Goal: Task Accomplishment & Management: Use online tool/utility

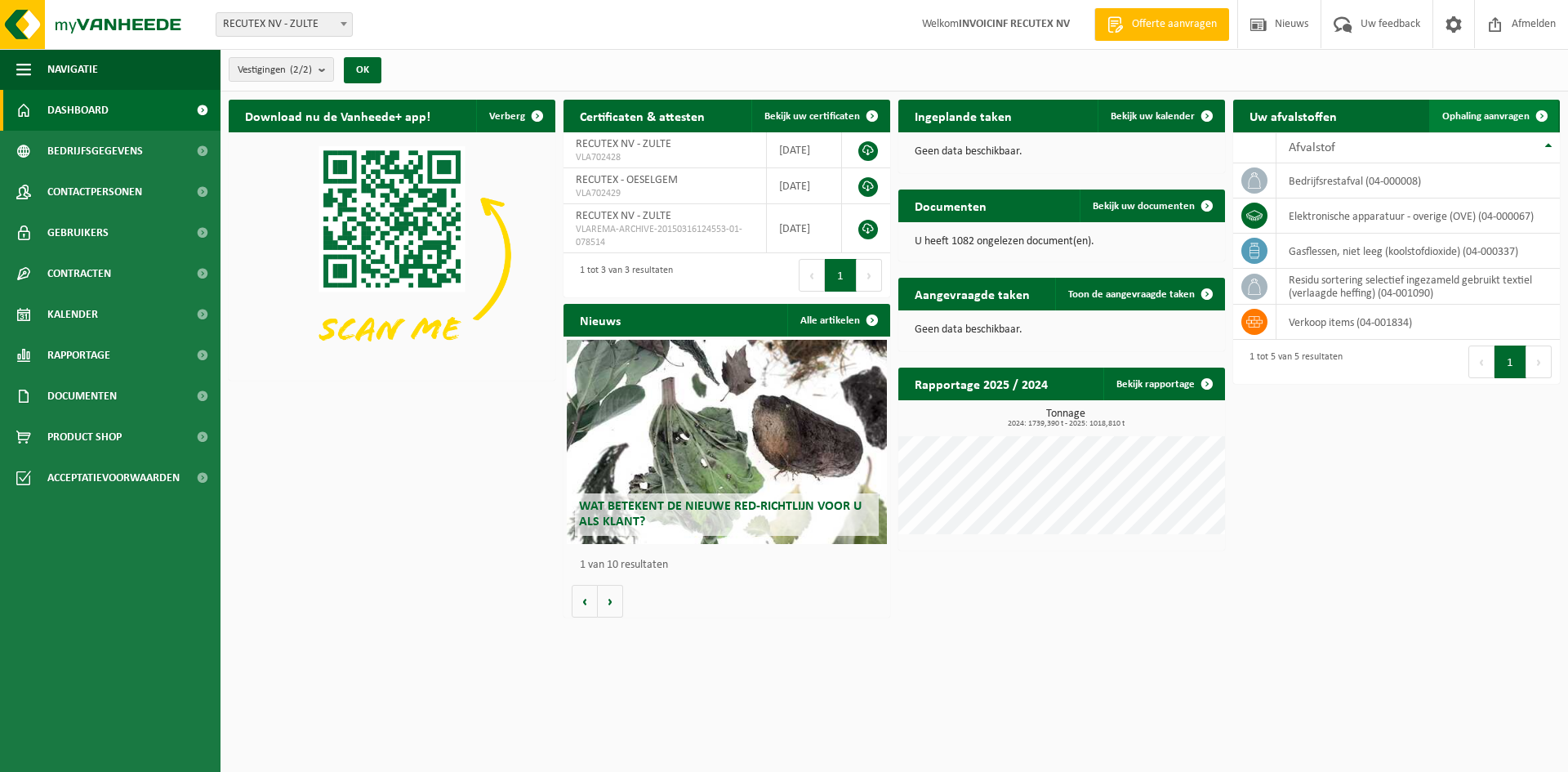
click at [1530, 117] on span at bounding box center [1542, 115] width 32 height 32
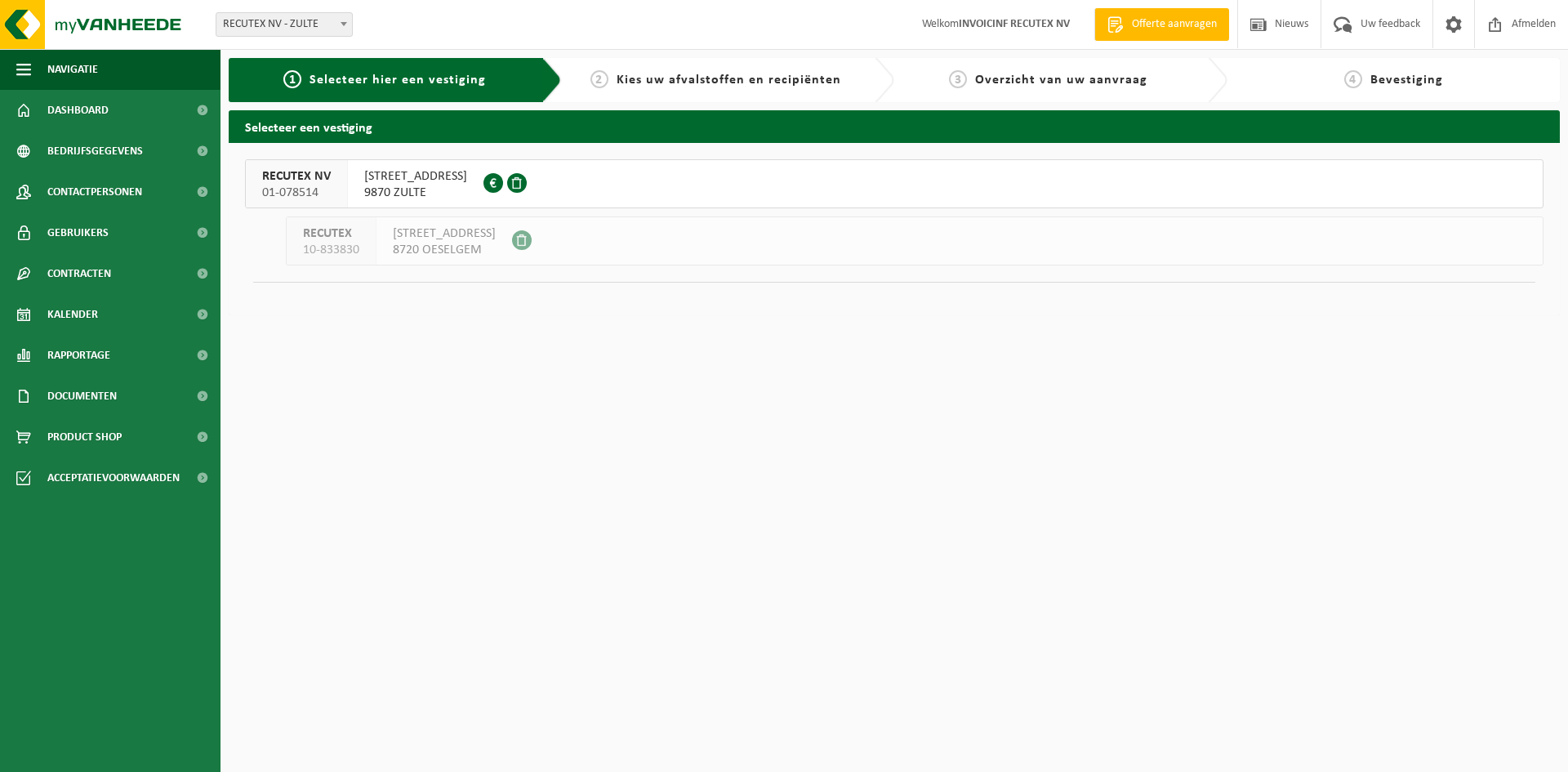
click at [412, 180] on span "[STREET_ADDRESS]" at bounding box center [416, 176] width 103 height 17
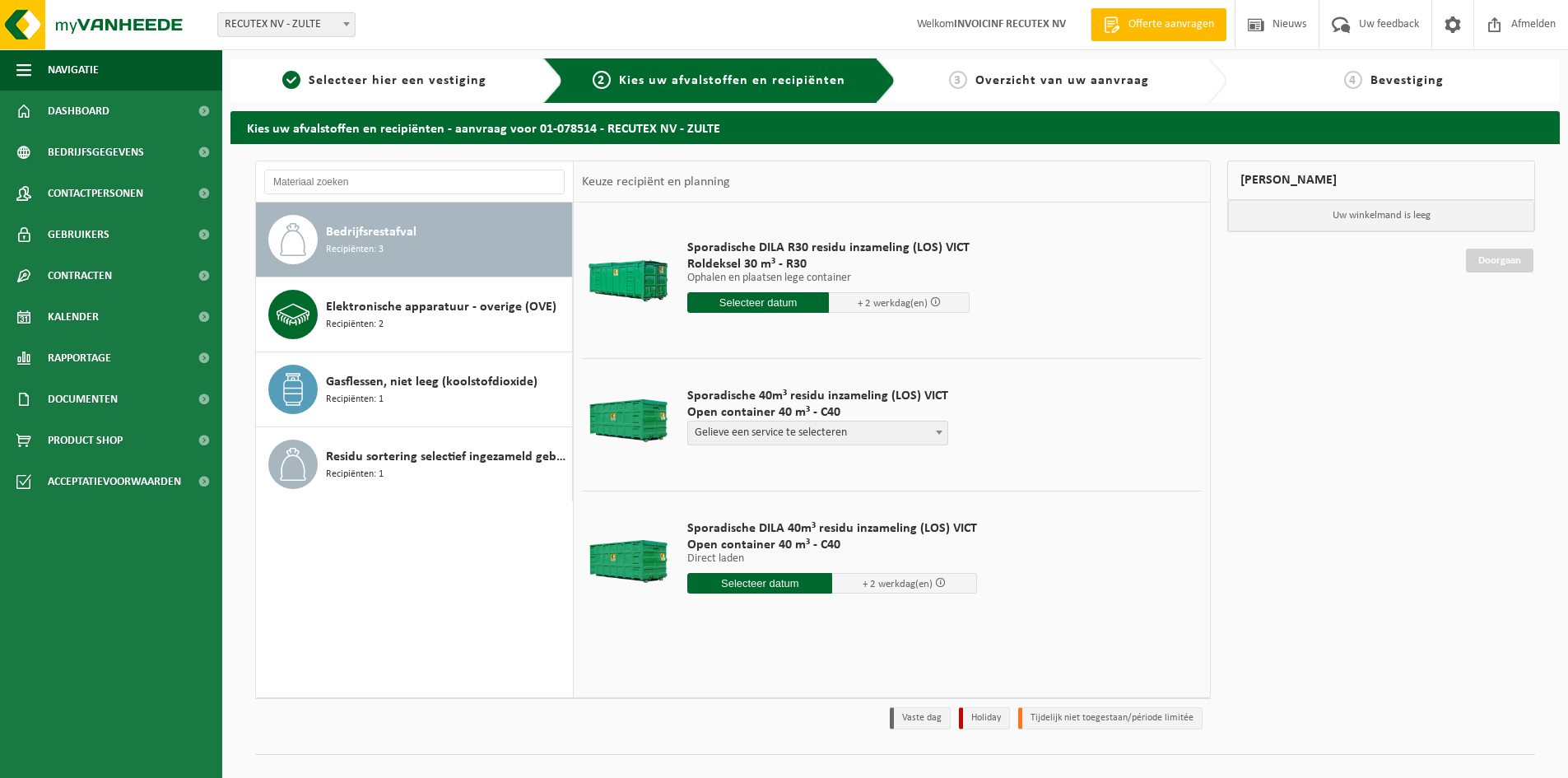
click at [735, 583] on input "text" at bounding box center [760, 582] width 145 height 20
click at [756, 703] on div "10" at bounding box center [761, 703] width 29 height 26
type input "Van 2025-09-10"
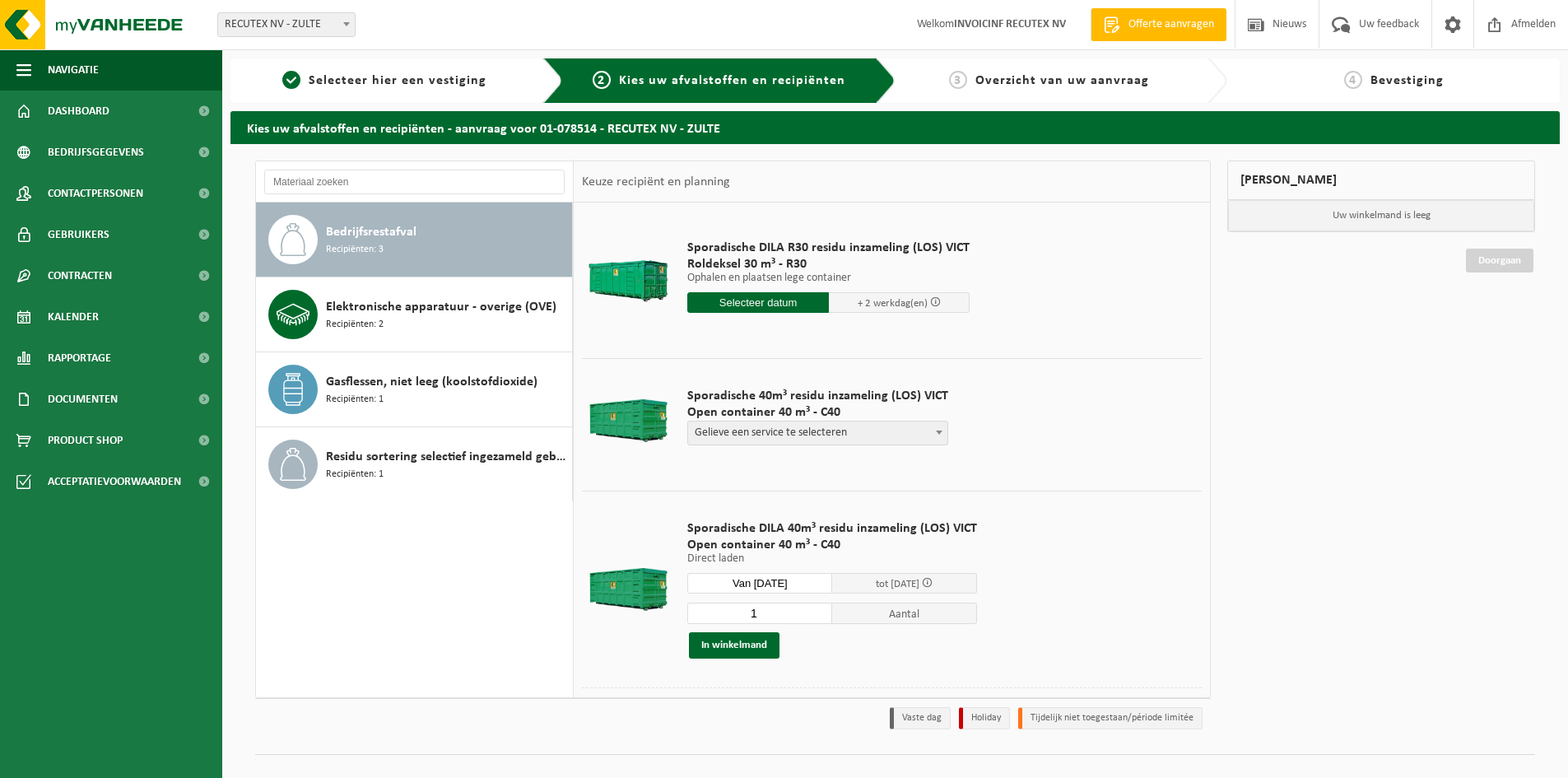
scroll to position [63, 0]
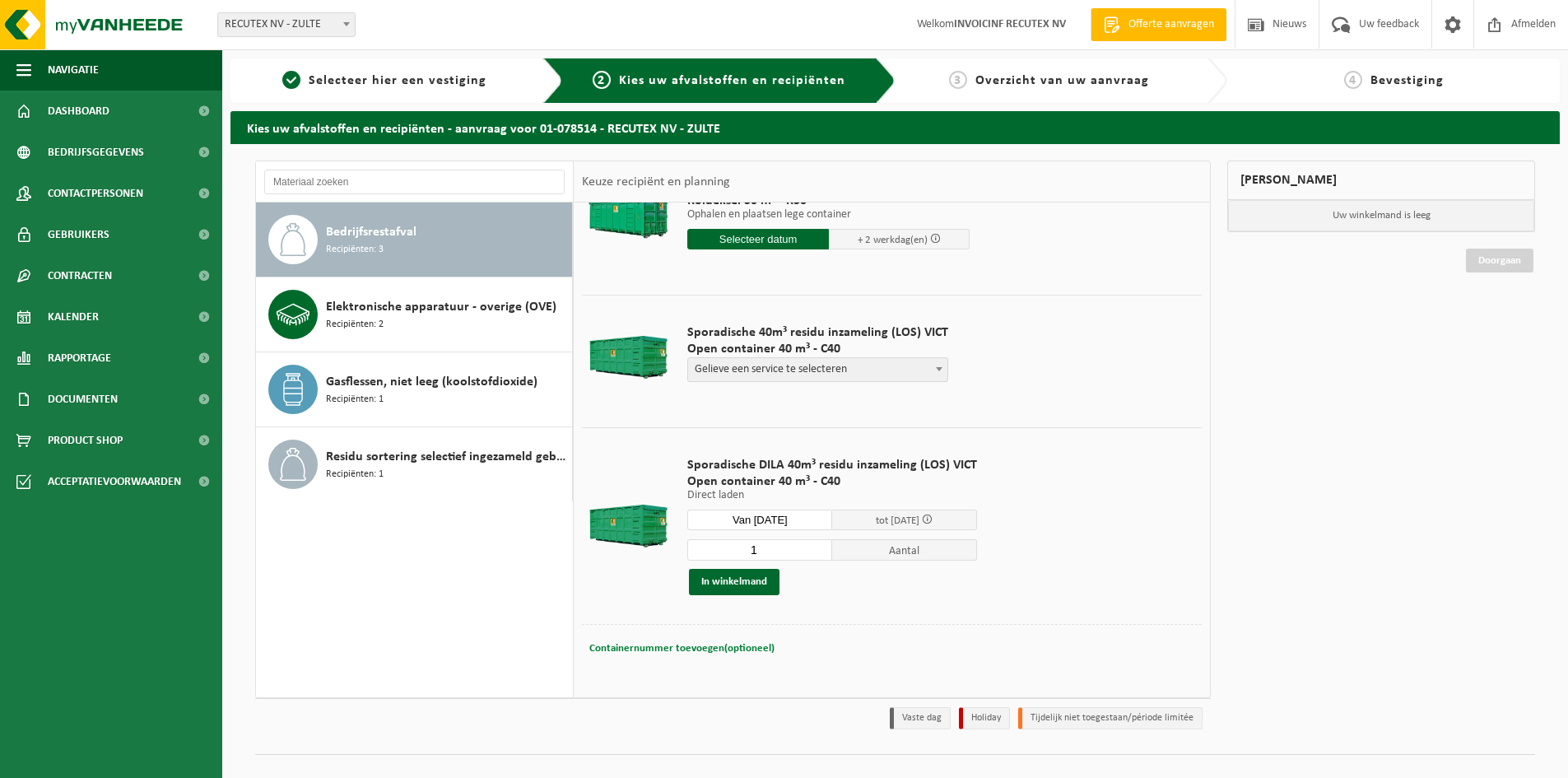
click at [720, 637] on button "Containernummer toevoegen(optioneel) Annuleren" at bounding box center [682, 648] width 189 height 23
type input "VANAF 13U (NIET IN DE VOORMIDDAG)"
drag, startPoint x: 875, startPoint y: 648, endPoint x: 572, endPoint y: 633, distance: 303.4
click at [572, 633] on div "Bedrijfsrestafval Recipiënten: 3 Elektronische apparatuur - overige (OVE) Recip…" at bounding box center [733, 429] width 955 height 537
click at [731, 585] on button "In winkelmand" at bounding box center [734, 582] width 91 height 26
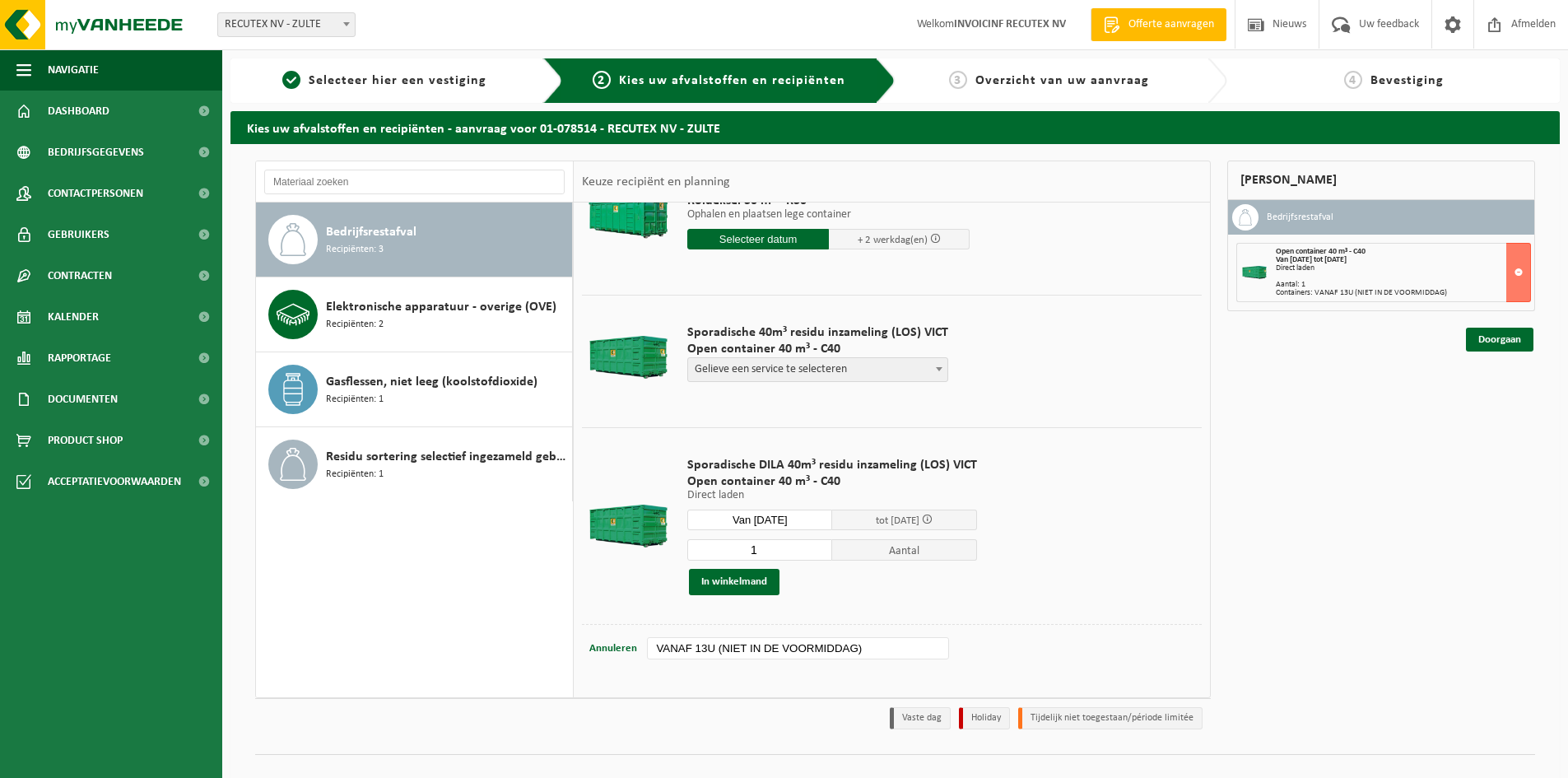
click at [931, 371] on span at bounding box center [939, 368] width 17 height 21
select select "P2PL-VEL-098641_HK-XC-40-GN-00_04-000008_46"
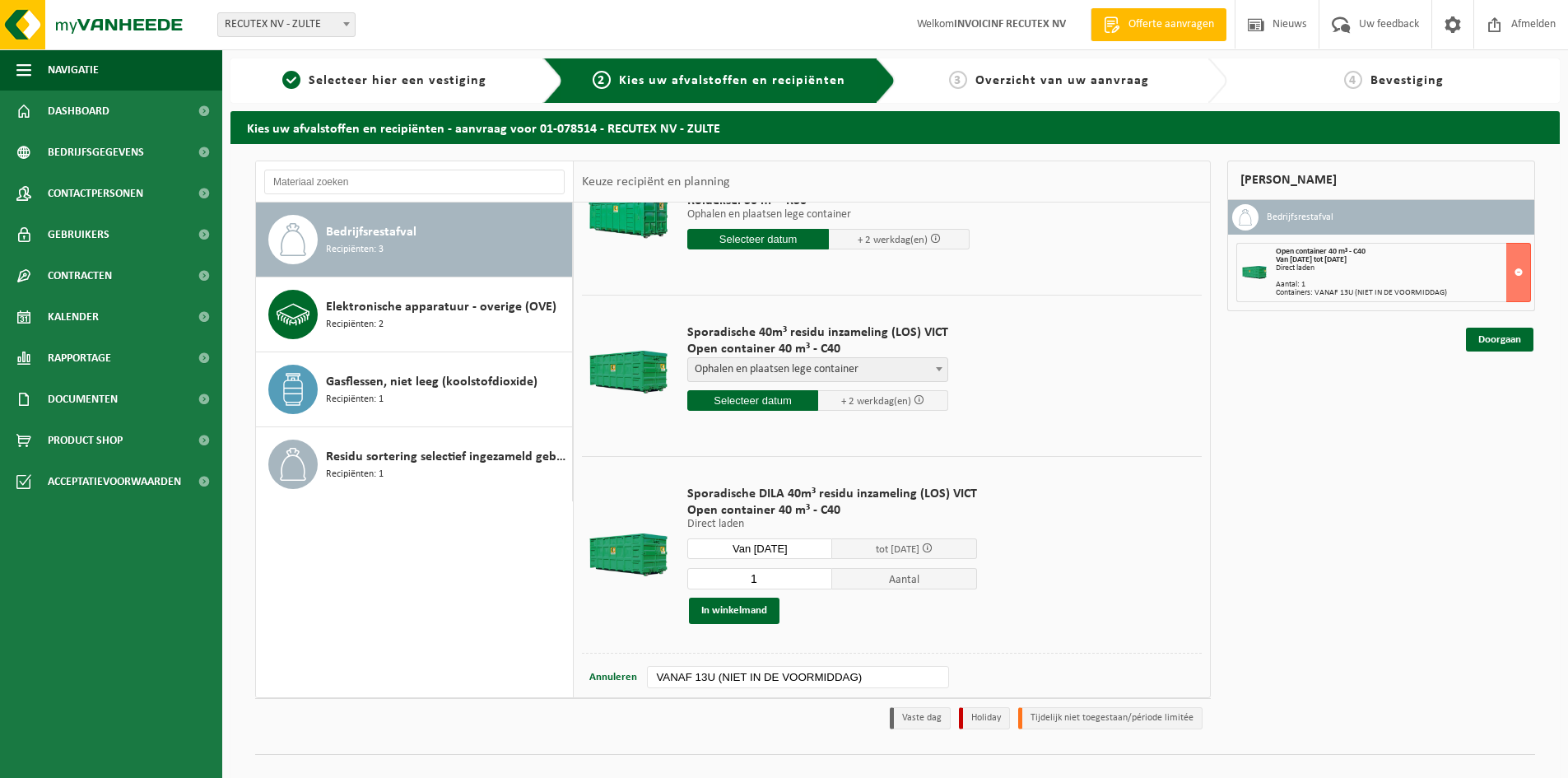
click at [759, 400] on input "text" at bounding box center [753, 400] width 130 height 20
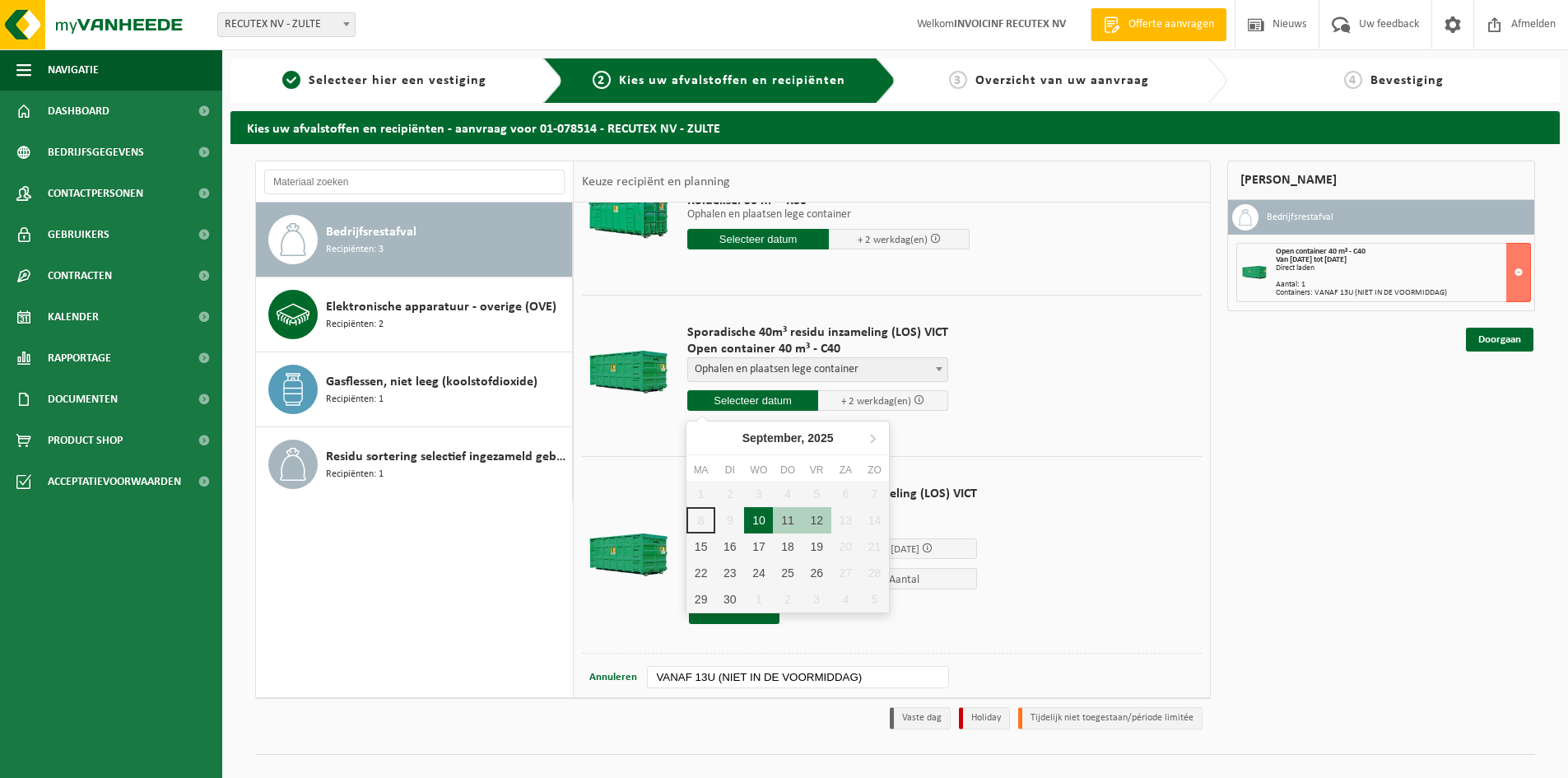
click at [757, 518] on div "10" at bounding box center [758, 520] width 29 height 26
type input "Van 2025-09-10"
type input "2025-09-10"
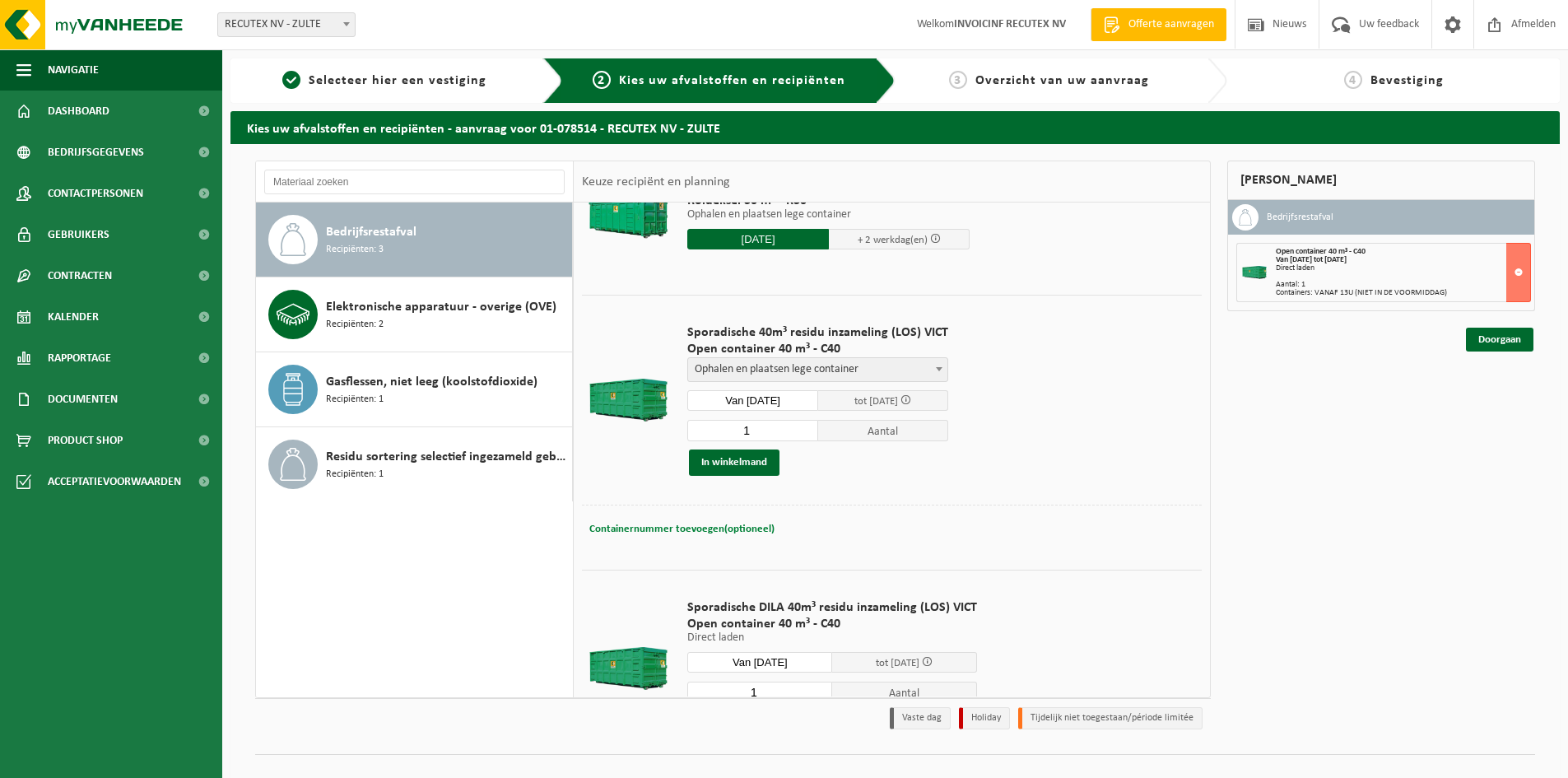
click at [697, 525] on span "Containernummer toevoegen(optioneel)" at bounding box center [682, 529] width 185 height 11
paste input "VANAF 13U (NIET IN DE VOORMIDDAG)"
type input "VANAF 13U (NIET IN DE VOORMIDDAG)"
click at [836, 499] on td "Sporadische 40m³ residu inzameling (LOS) VICT Open container 40 m³ - C40 Geliev…" at bounding box center [939, 399] width 527 height 210
click at [741, 459] on button "In winkelmand" at bounding box center [734, 463] width 91 height 26
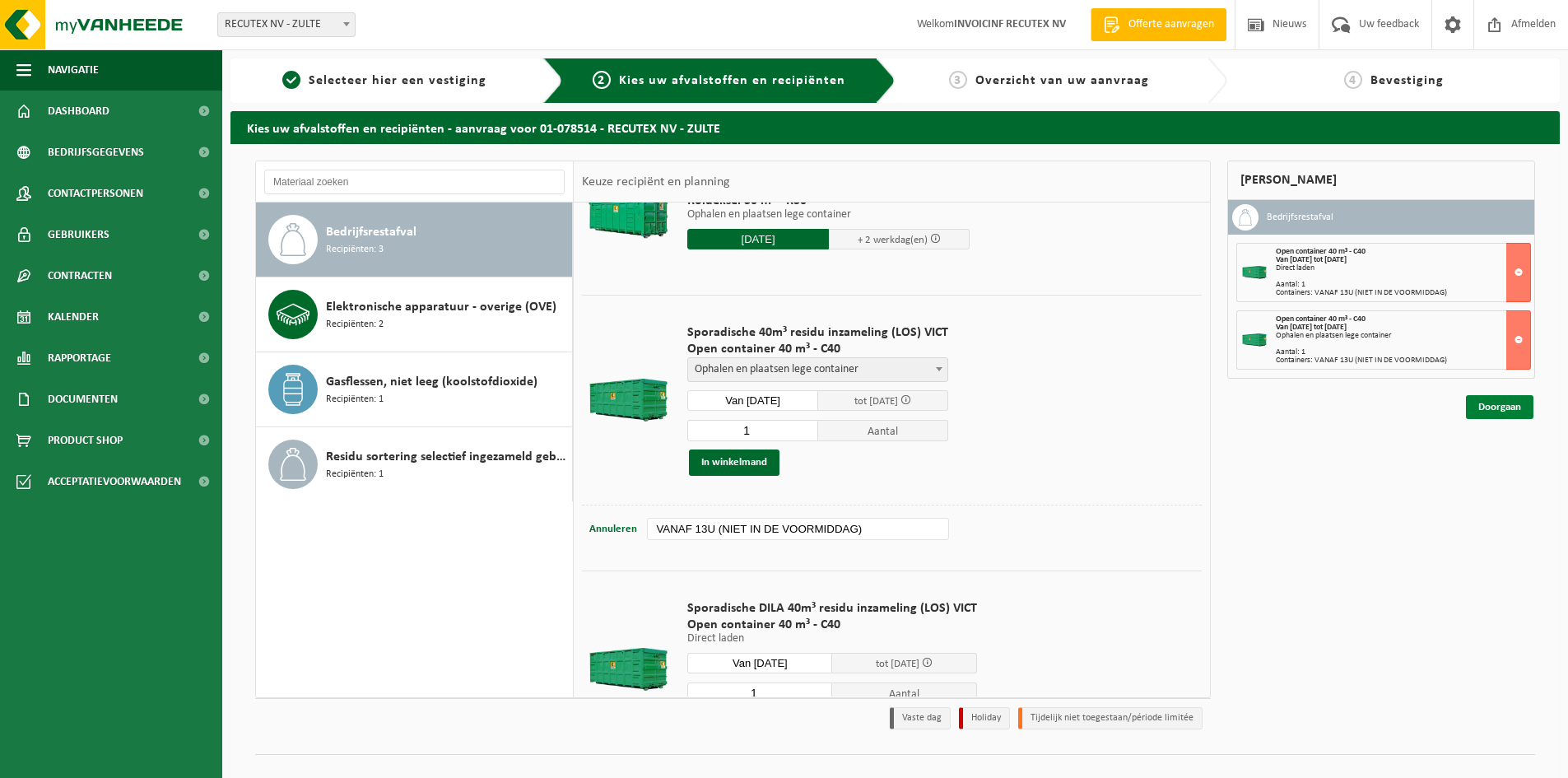
click at [1506, 413] on link "Doorgaan" at bounding box center [1499, 406] width 68 height 24
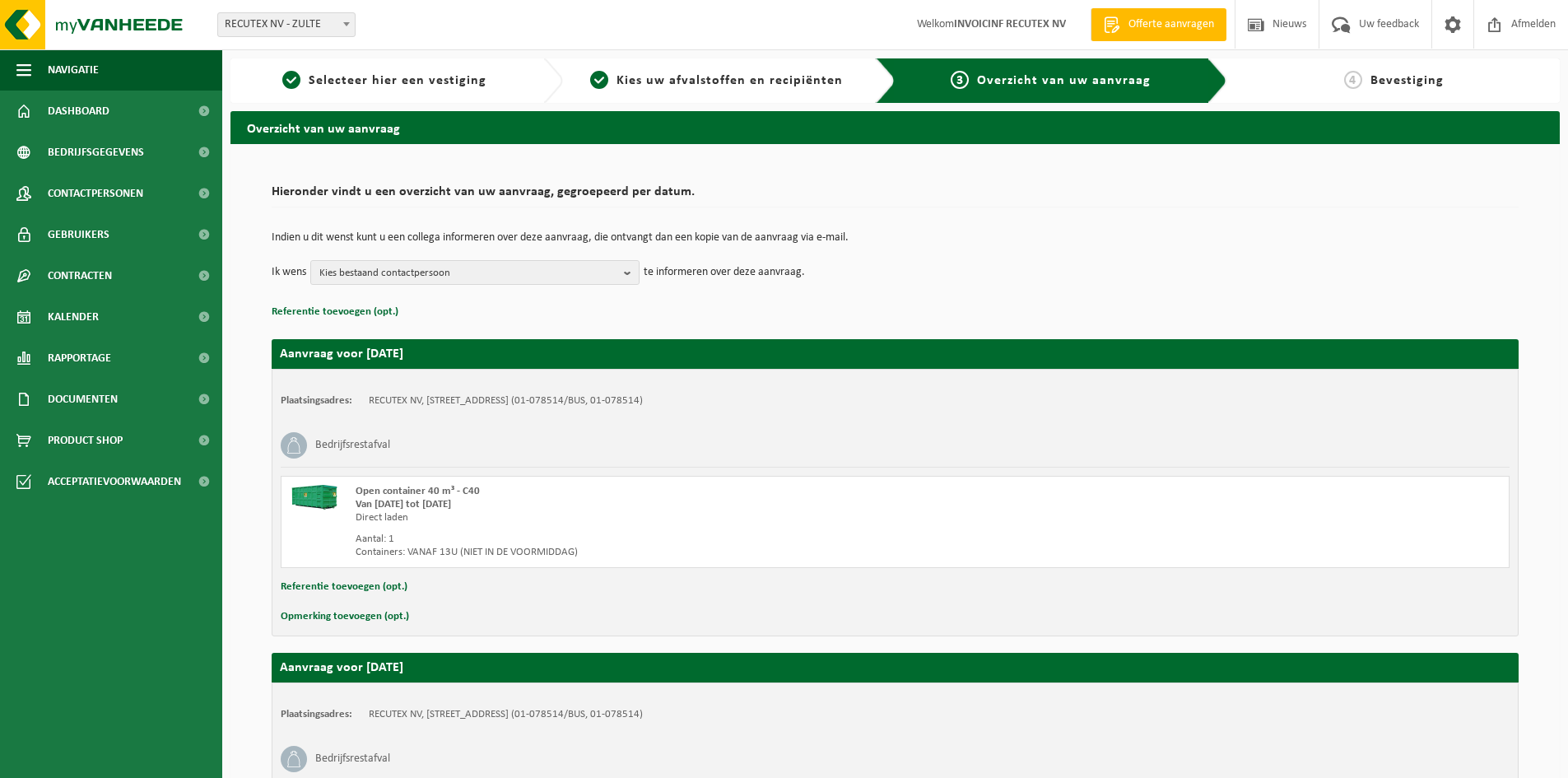
scroll to position [256, 0]
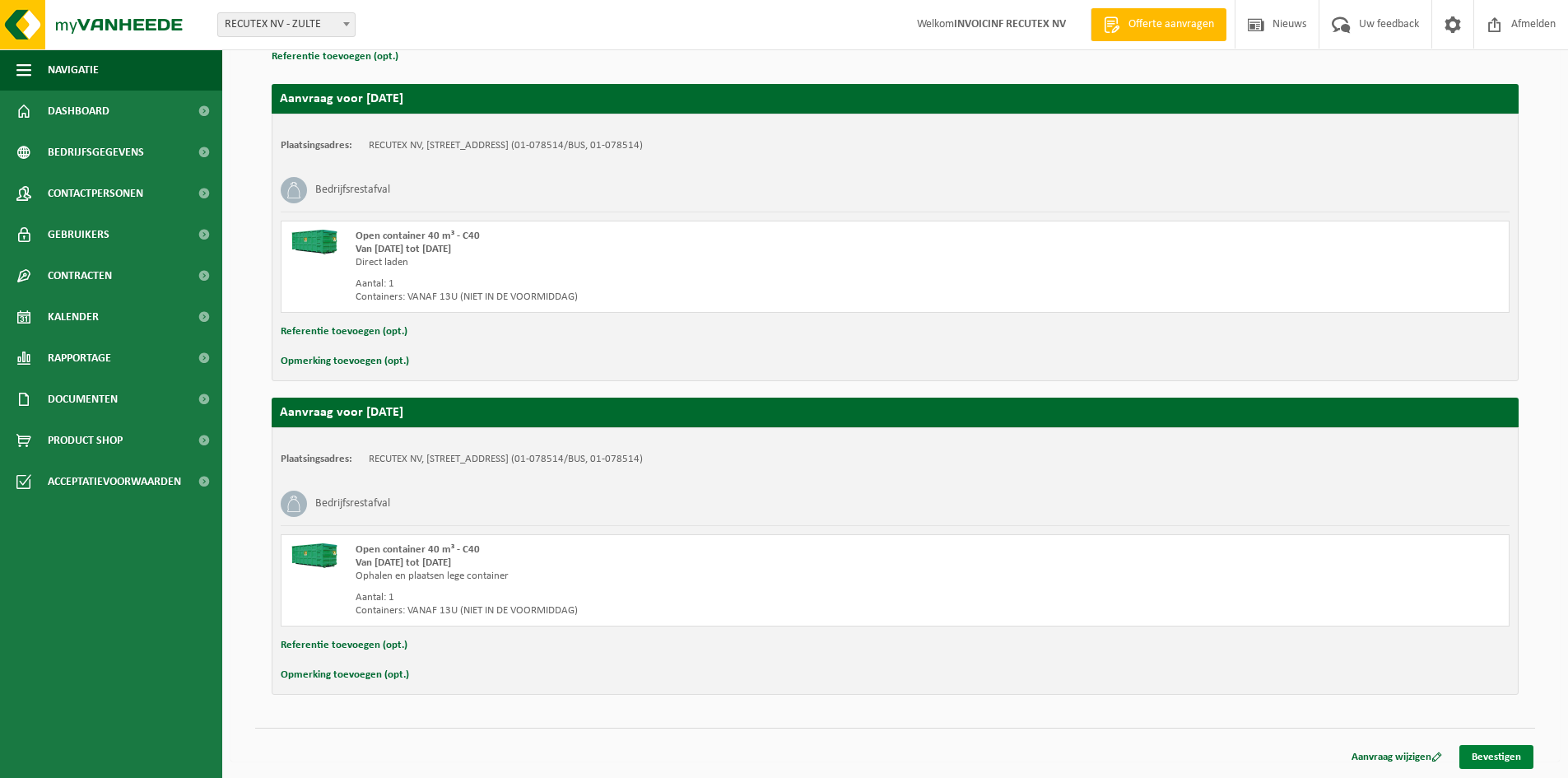
click at [1494, 752] on link "Bevestigen" at bounding box center [1497, 756] width 74 height 24
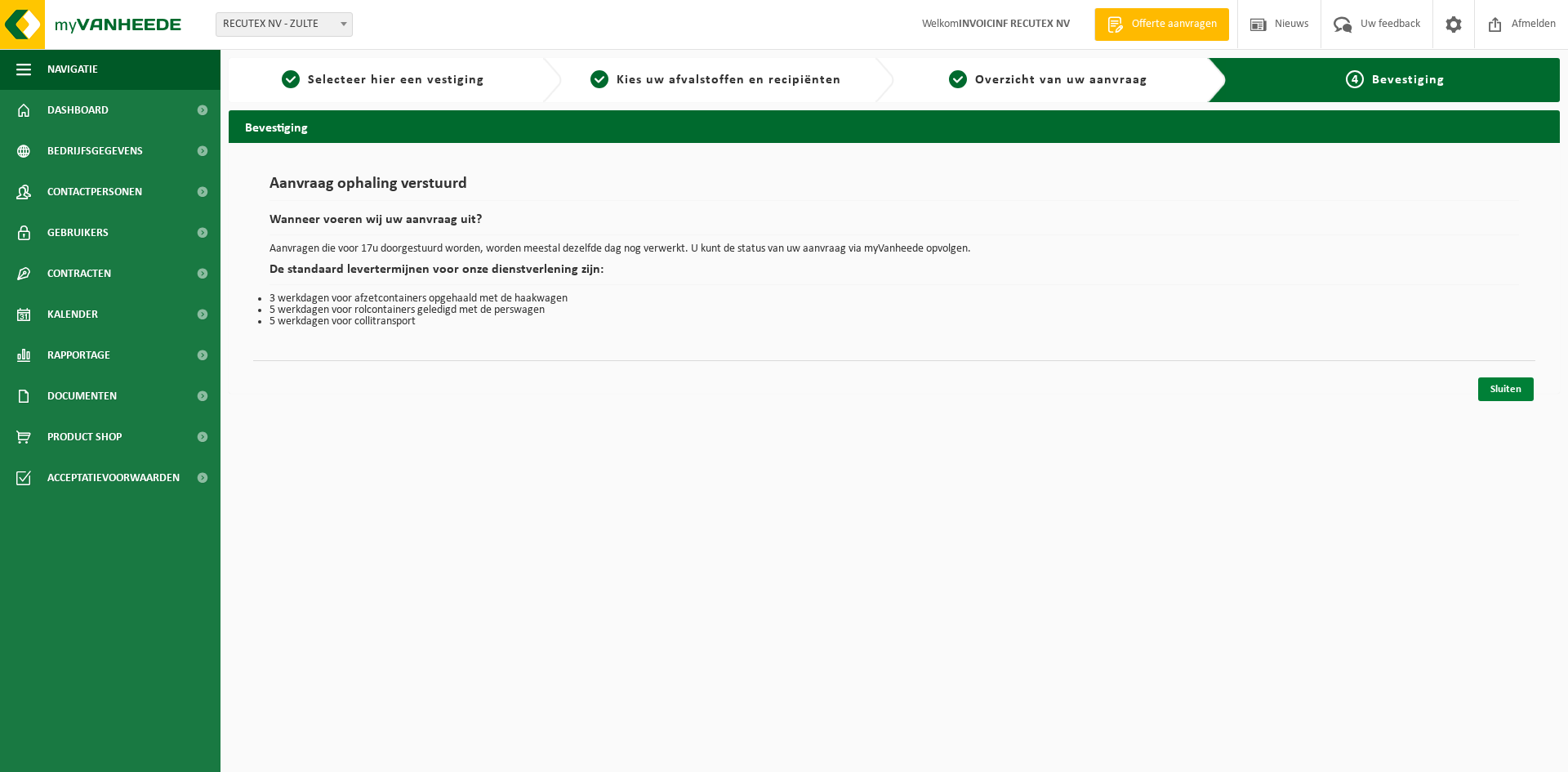
click at [1519, 389] on link "Sluiten" at bounding box center [1506, 388] width 56 height 24
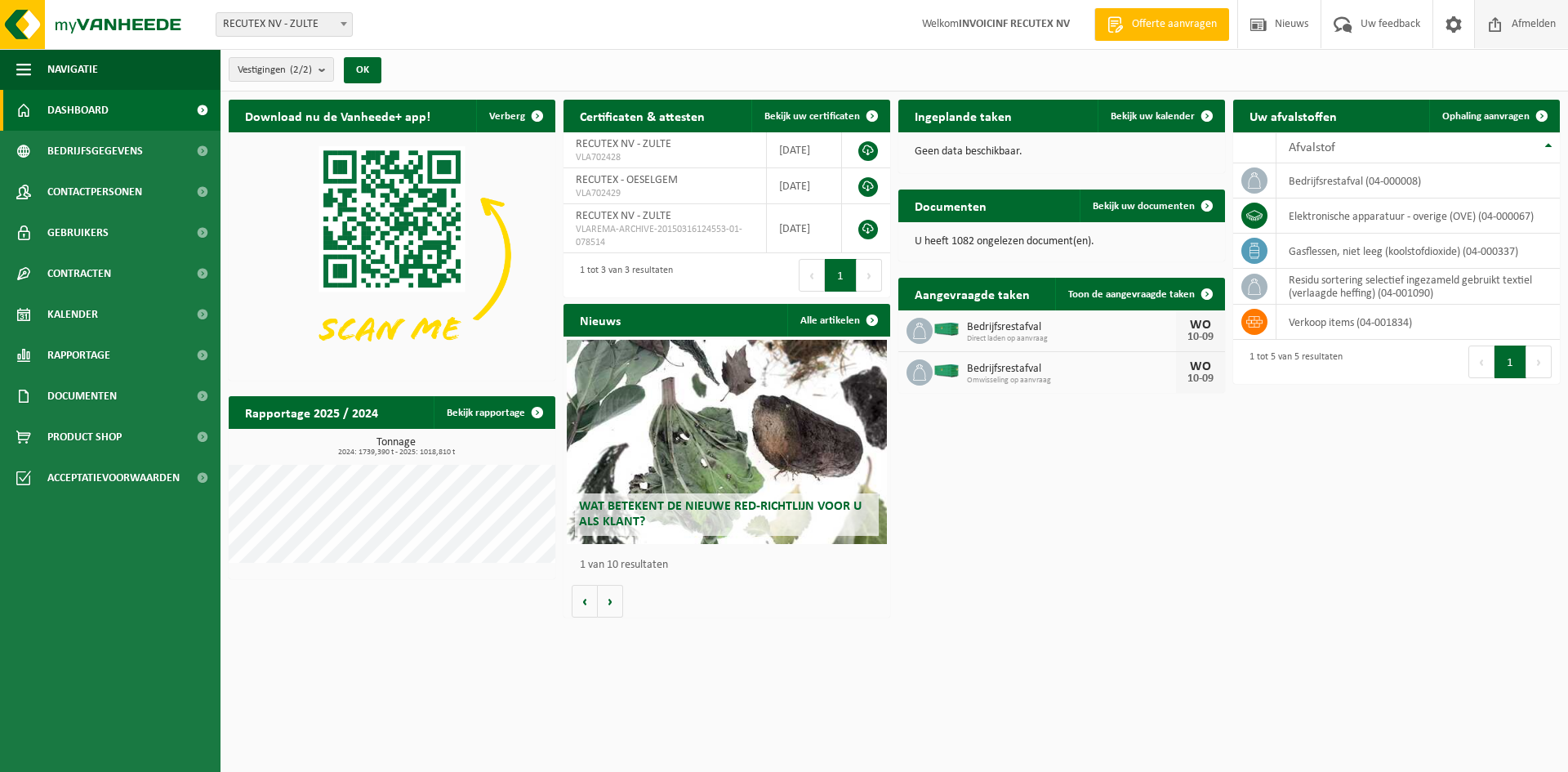
click at [1534, 17] on span "Afmelden" at bounding box center [1534, 24] width 52 height 48
